Goal: Task Accomplishment & Management: Use online tool/utility

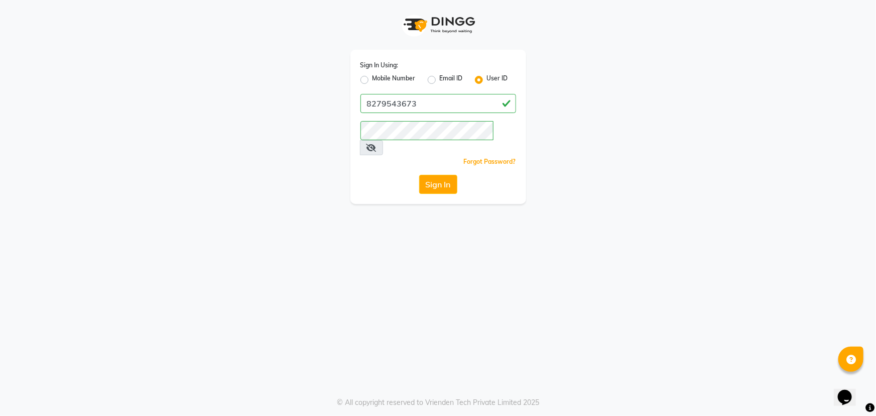
drag, startPoint x: 473, startPoint y: 295, endPoint x: 715, endPoint y: 183, distance: 267.0
click at [715, 183] on div "Sign In Using: Mobile Number Email ID User ID 8279543673 Remember me Forgot Pas…" at bounding box center [438, 102] width 572 height 204
click at [442, 177] on button "Sign In" at bounding box center [438, 184] width 38 height 19
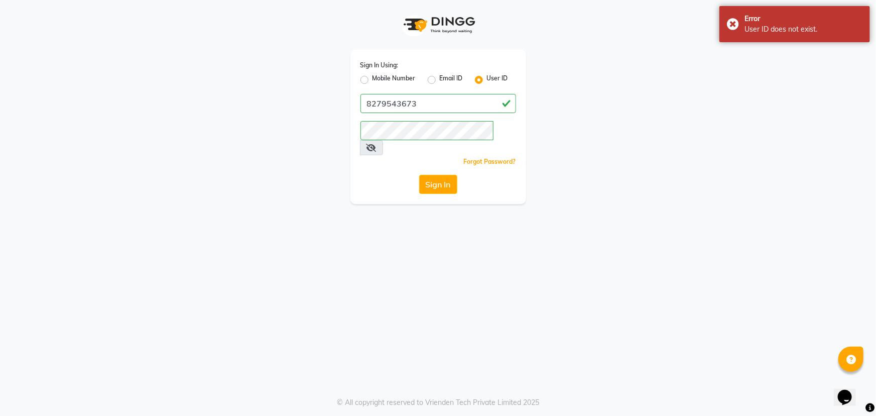
click at [386, 78] on label "Mobile Number" at bounding box center [393, 80] width 43 height 12
click at [379, 78] on input "Mobile Number" at bounding box center [375, 77] width 7 height 7
radio input "true"
radio input "false"
click at [415, 101] on input "Username" at bounding box center [455, 103] width 122 height 19
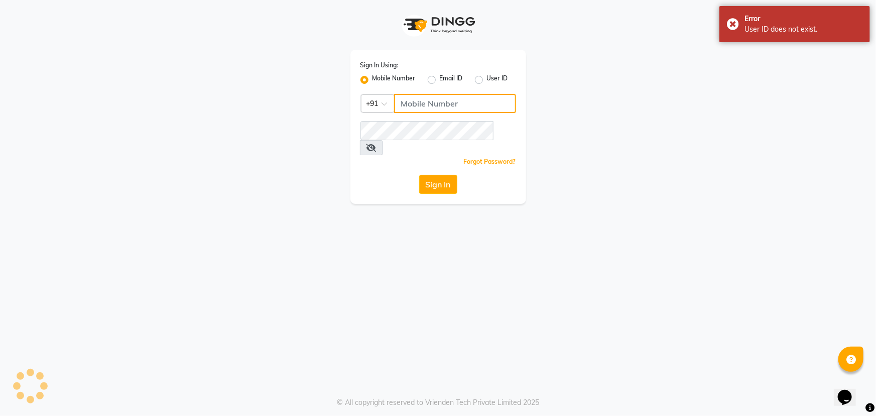
type input "8279543673"
click at [448, 175] on button "Sign In" at bounding box center [438, 184] width 38 height 19
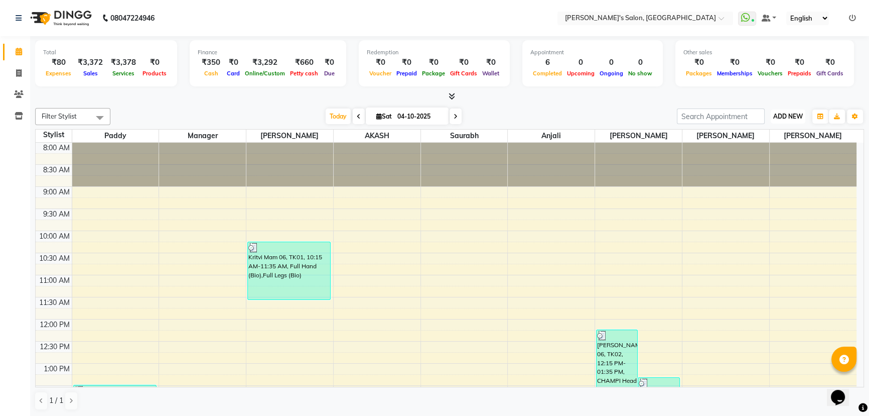
click at [779, 116] on span "ADD NEW" at bounding box center [788, 116] width 30 height 8
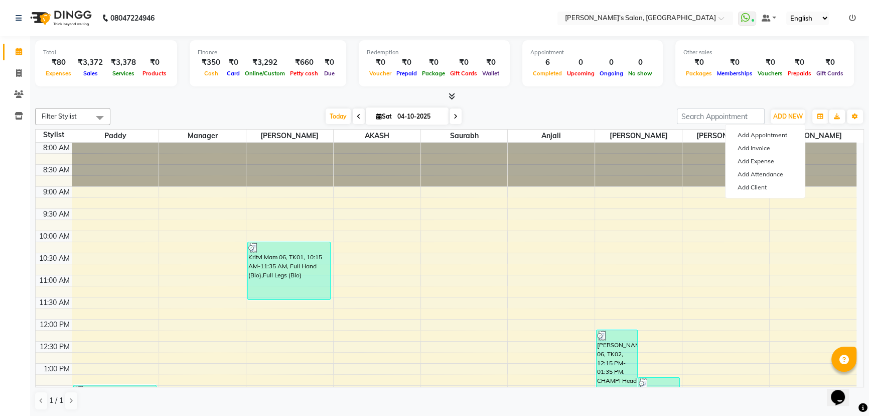
click at [710, 87] on div "Total ₹80 Expenses ₹3,372 Sales ₹3,378 Services ₹0 Products Finance ₹350 Cash ₹…" at bounding box center [449, 64] width 829 height 49
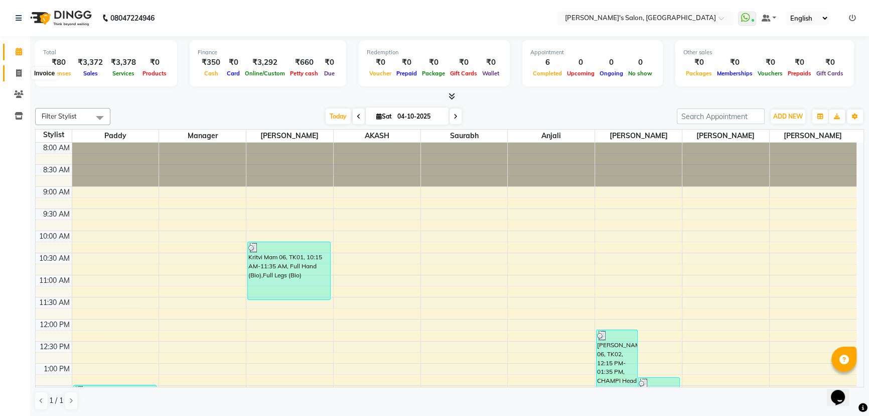
click at [25, 70] on span at bounding box center [19, 74] width 18 height 12
select select "7366"
select select "service"
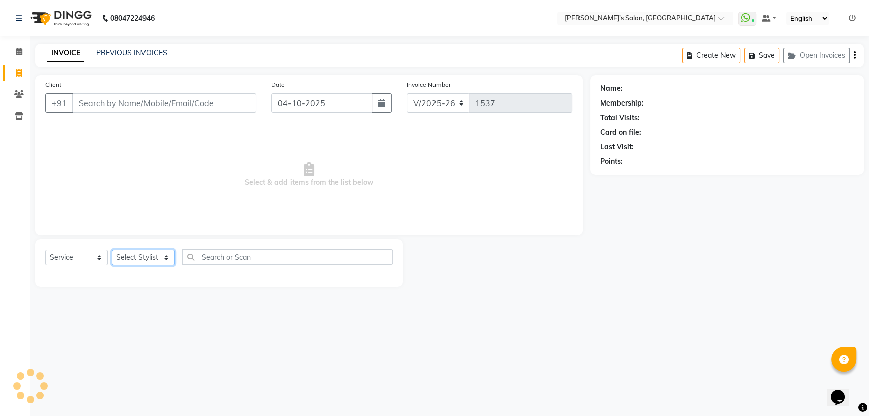
click at [157, 254] on select "Select Stylist" at bounding box center [143, 257] width 63 height 16
select select "44199"
click at [112, 249] on select "Select Stylist AKASH ANIL KONDHAMANGALE [PERSON_NAME] Manager [PERSON_NAME] [PE…" at bounding box center [143, 257] width 63 height 16
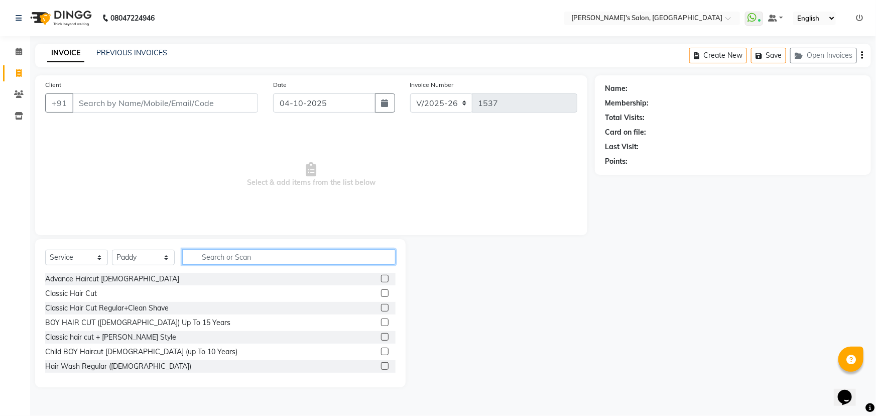
click at [210, 258] on input "text" at bounding box center [288, 257] width 213 height 16
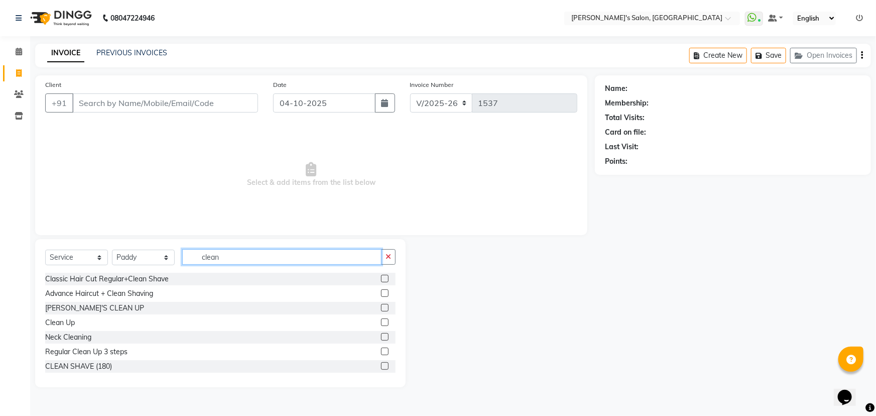
type input "clean"
click at [90, 371] on div "CLEAN SHAVE (180)" at bounding box center [220, 366] width 350 height 13
click at [93, 370] on div "CLEAN SHAVE (180)" at bounding box center [78, 366] width 67 height 11
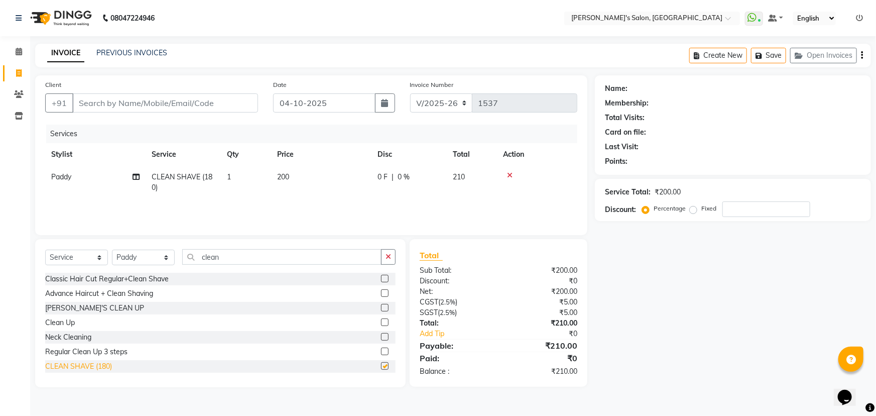
checkbox input "false"
click at [133, 100] on input "Client" at bounding box center [165, 102] width 186 height 19
click at [128, 102] on input "Client" at bounding box center [165, 102] width 186 height 19
type input "9"
type input "0"
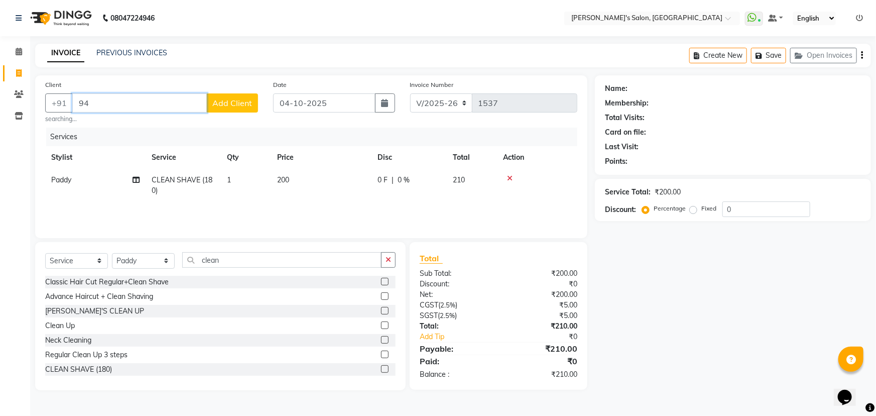
type input "9"
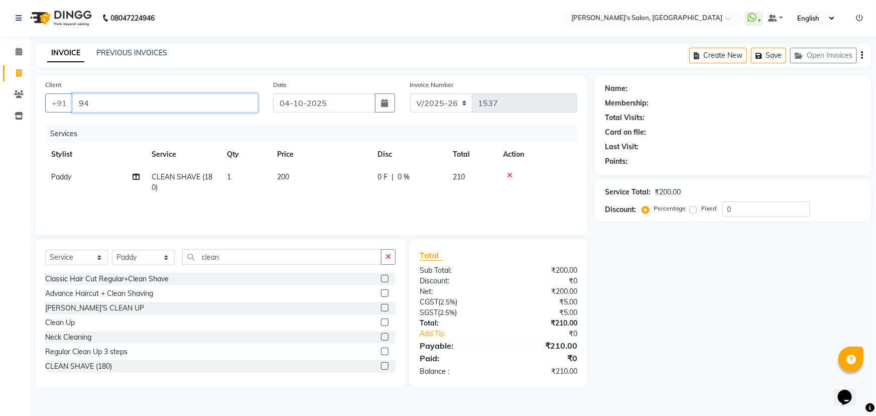
type input "9"
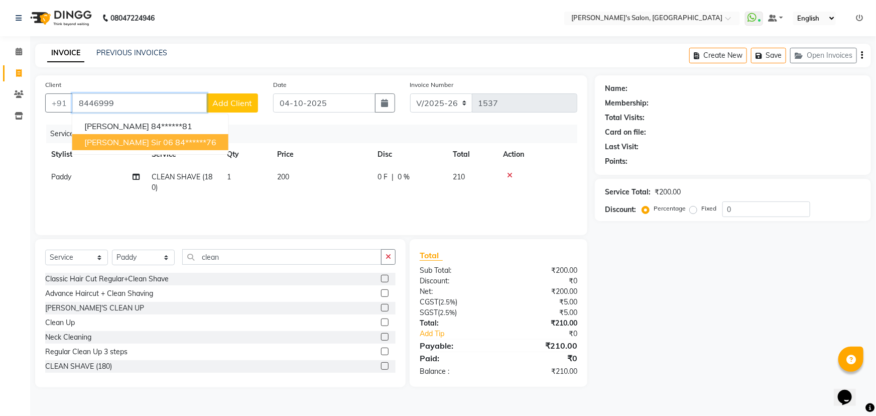
click at [175, 144] on ngb-highlight "84******76" at bounding box center [195, 142] width 41 height 10
type input "84******76"
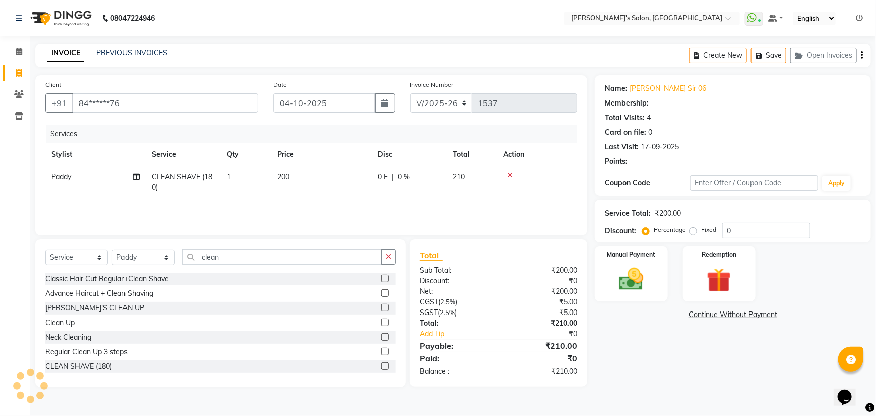
select select "1: Object"
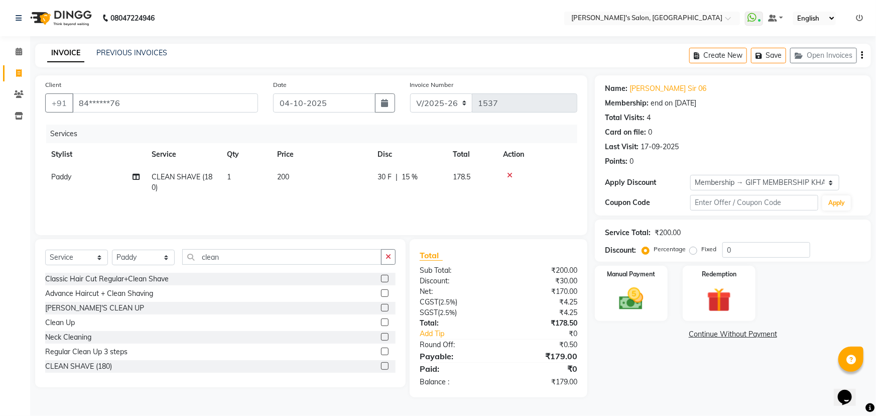
type input "15"
click at [644, 298] on img at bounding box center [631, 298] width 41 height 29
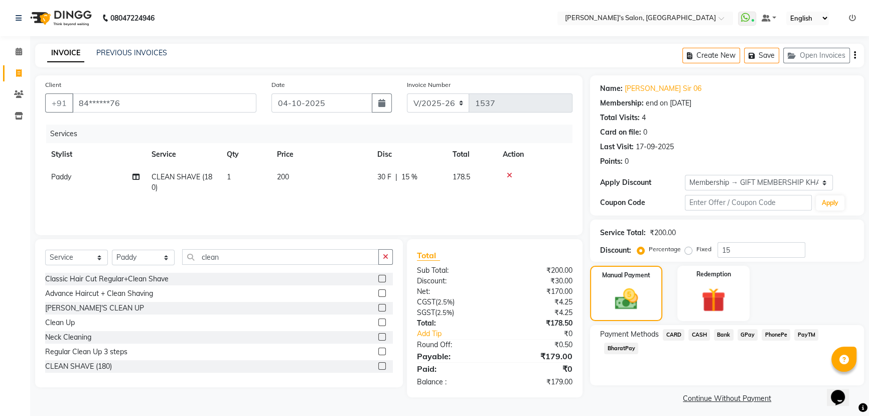
click at [775, 335] on span "PhonePe" at bounding box center [776, 335] width 29 height 12
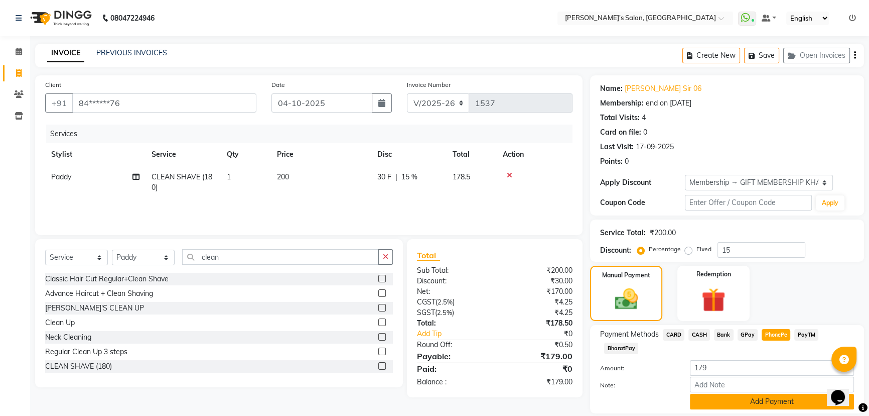
click at [752, 401] on button "Add Payment" at bounding box center [772, 402] width 164 height 16
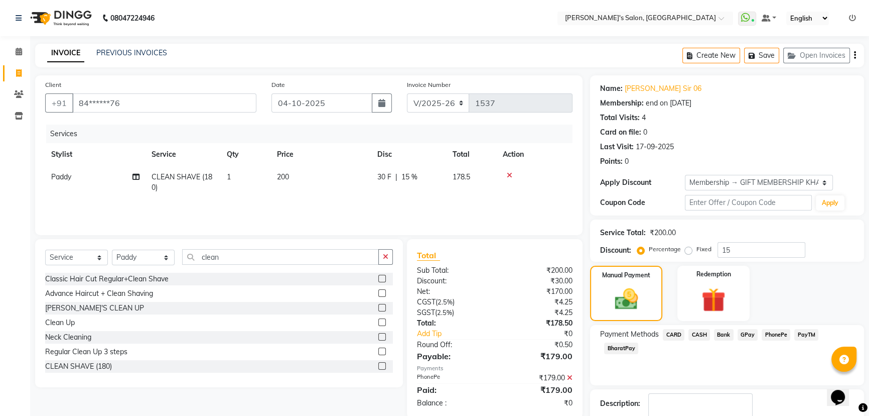
scroll to position [61, 0]
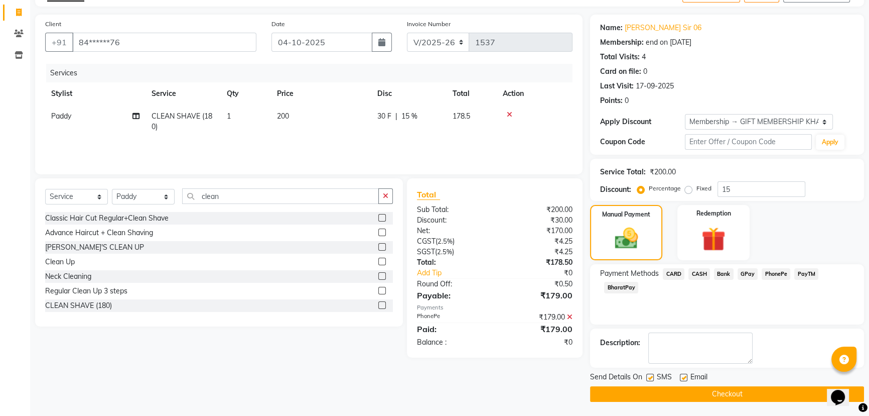
click at [764, 396] on button "Checkout" at bounding box center [727, 394] width 274 height 16
